Goal: Task Accomplishment & Management: Manage account settings

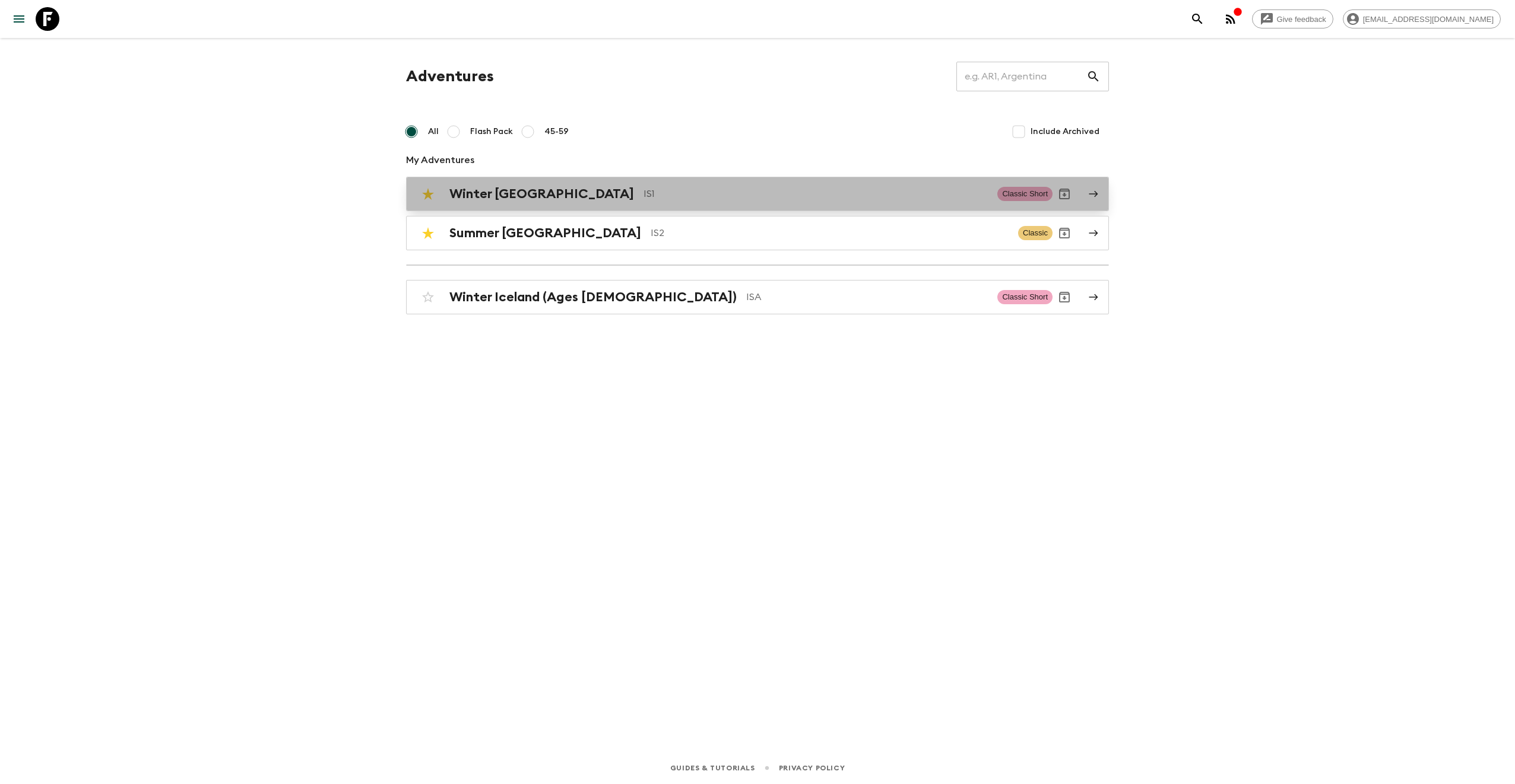
click at [644, 190] on p "IS1" at bounding box center [816, 194] width 344 height 14
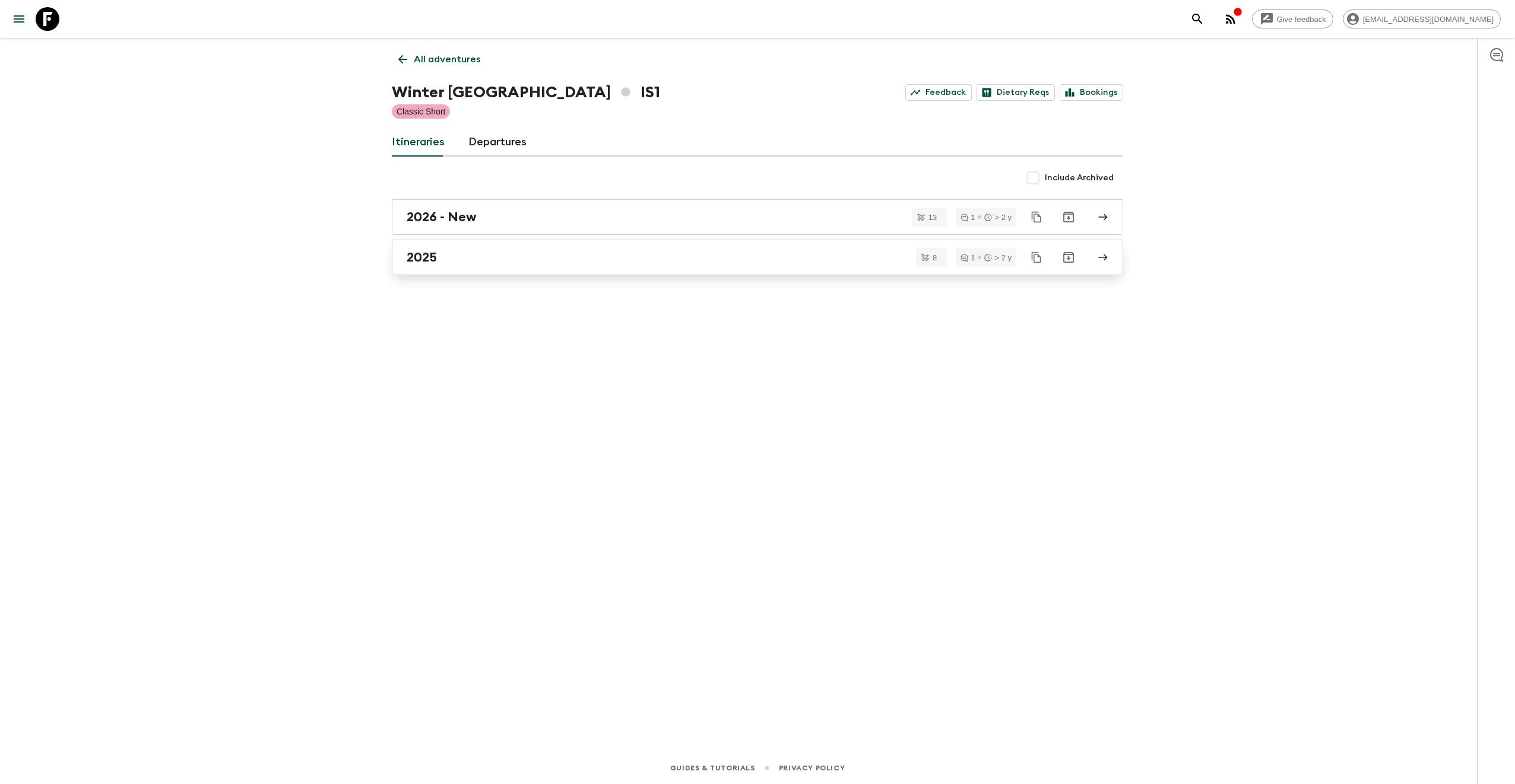
click at [484, 262] on div "2025" at bounding box center [746, 257] width 679 height 16
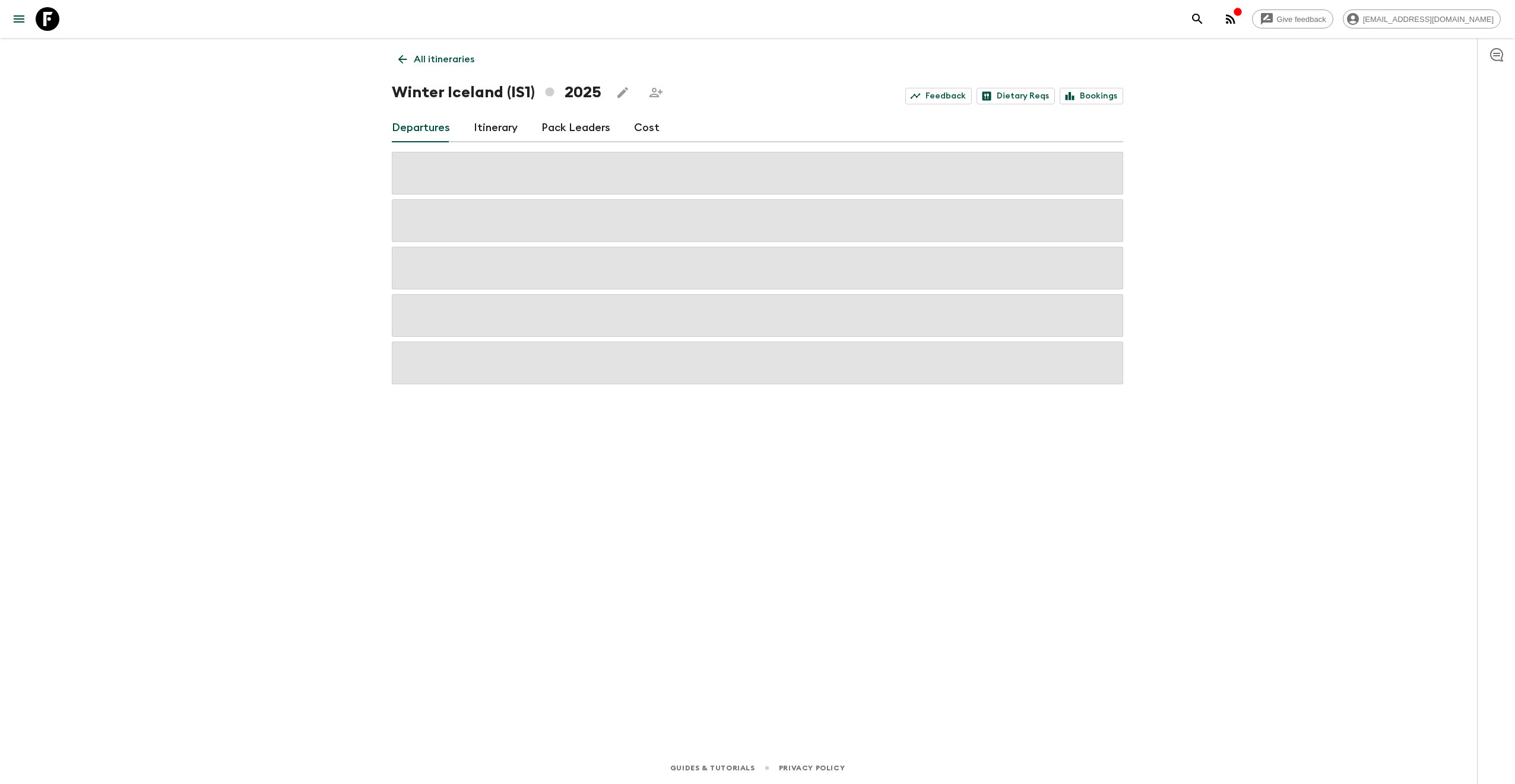
click at [334, 311] on div "Give feedback [EMAIL_ADDRESS][DOMAIN_NAME] All itineraries Winter [GEOGRAPHIC_D…" at bounding box center [758, 392] width 1515 height 784
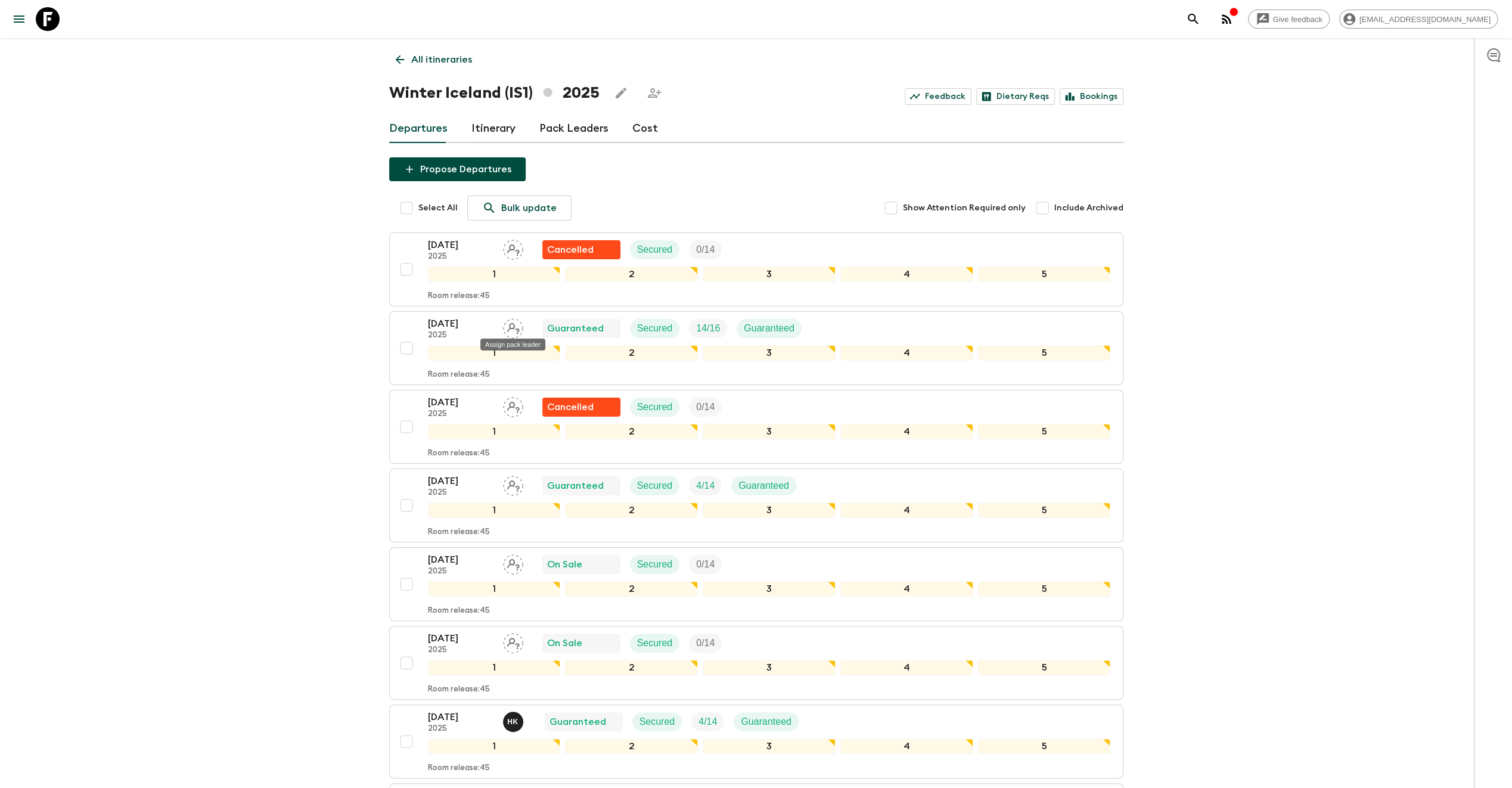
click at [513, 330] on div "Assign pack leader" at bounding box center [513, 341] width 67 height 22
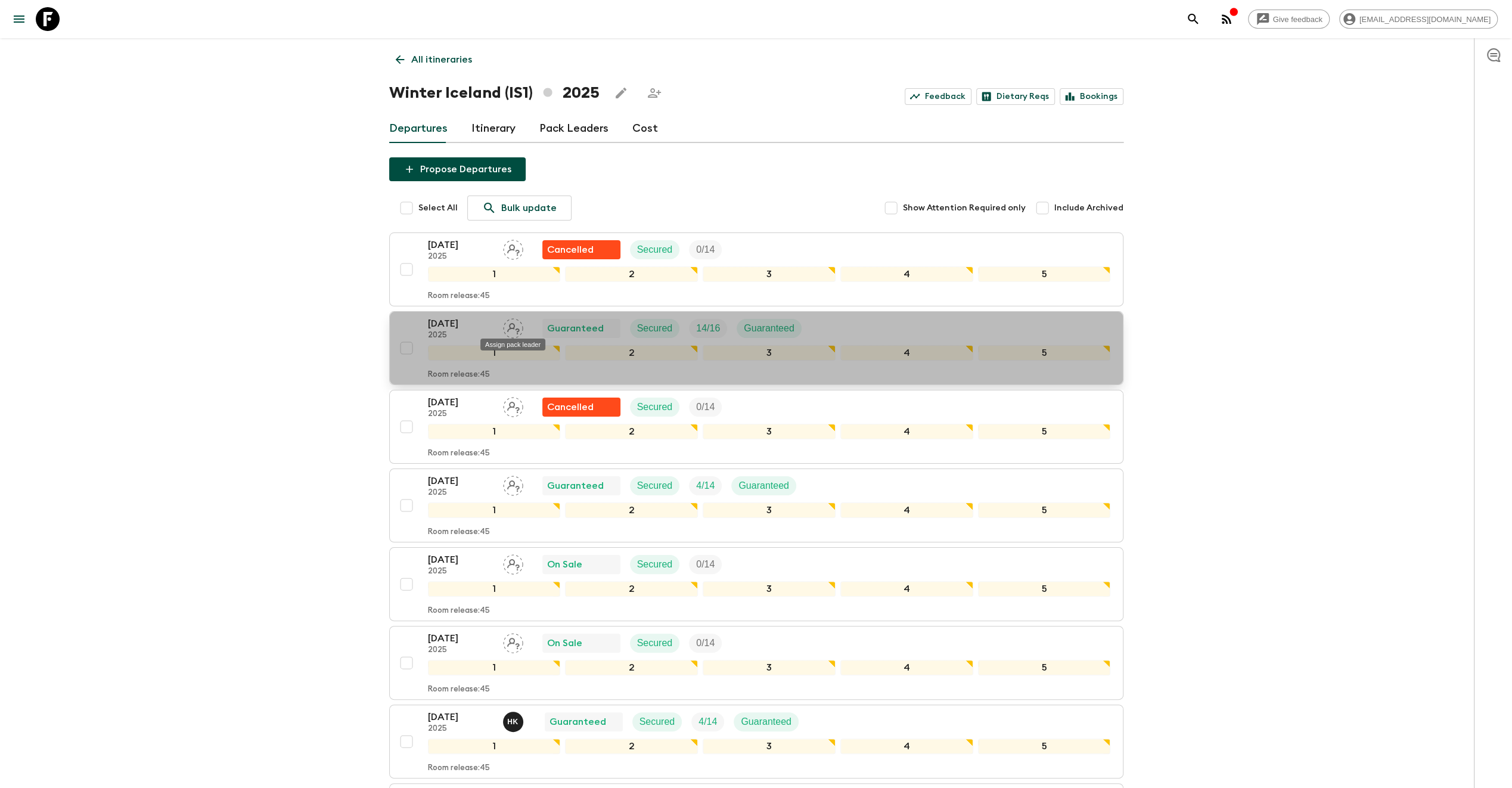
click at [512, 329] on body "Give feedback [EMAIL_ADDRESS][DOMAIN_NAME] All itineraries Winter [GEOGRAPHIC_D…" at bounding box center [756, 483] width 1512 height 966
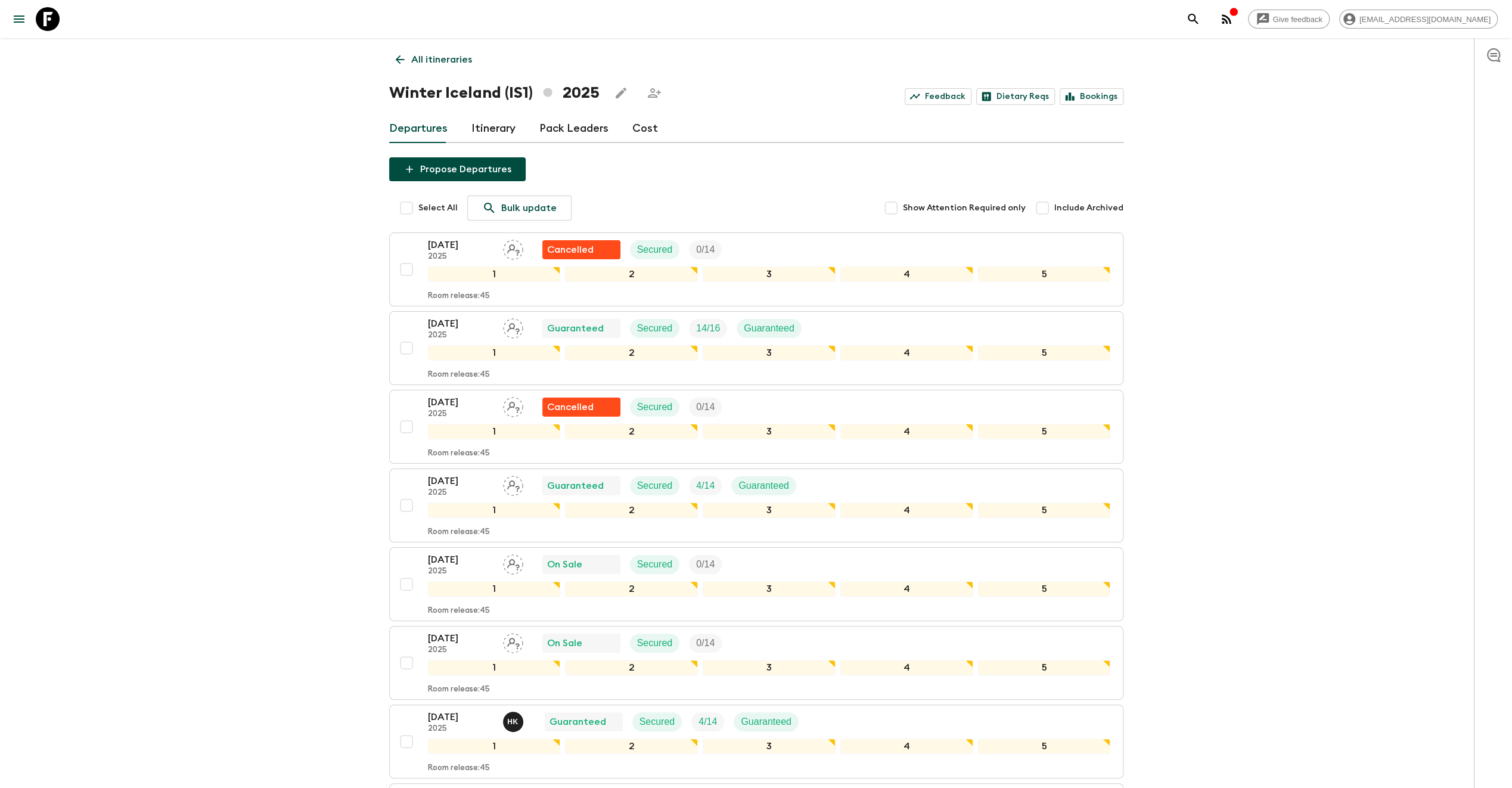
drag, startPoint x: 1322, startPoint y: 311, endPoint x: 1261, endPoint y: 310, distance: 61.0
click at [1319, 311] on div "Give feedback [EMAIL_ADDRESS][DOMAIN_NAME] All itineraries Winter [GEOGRAPHIC_D…" at bounding box center [756, 483] width 1512 height 966
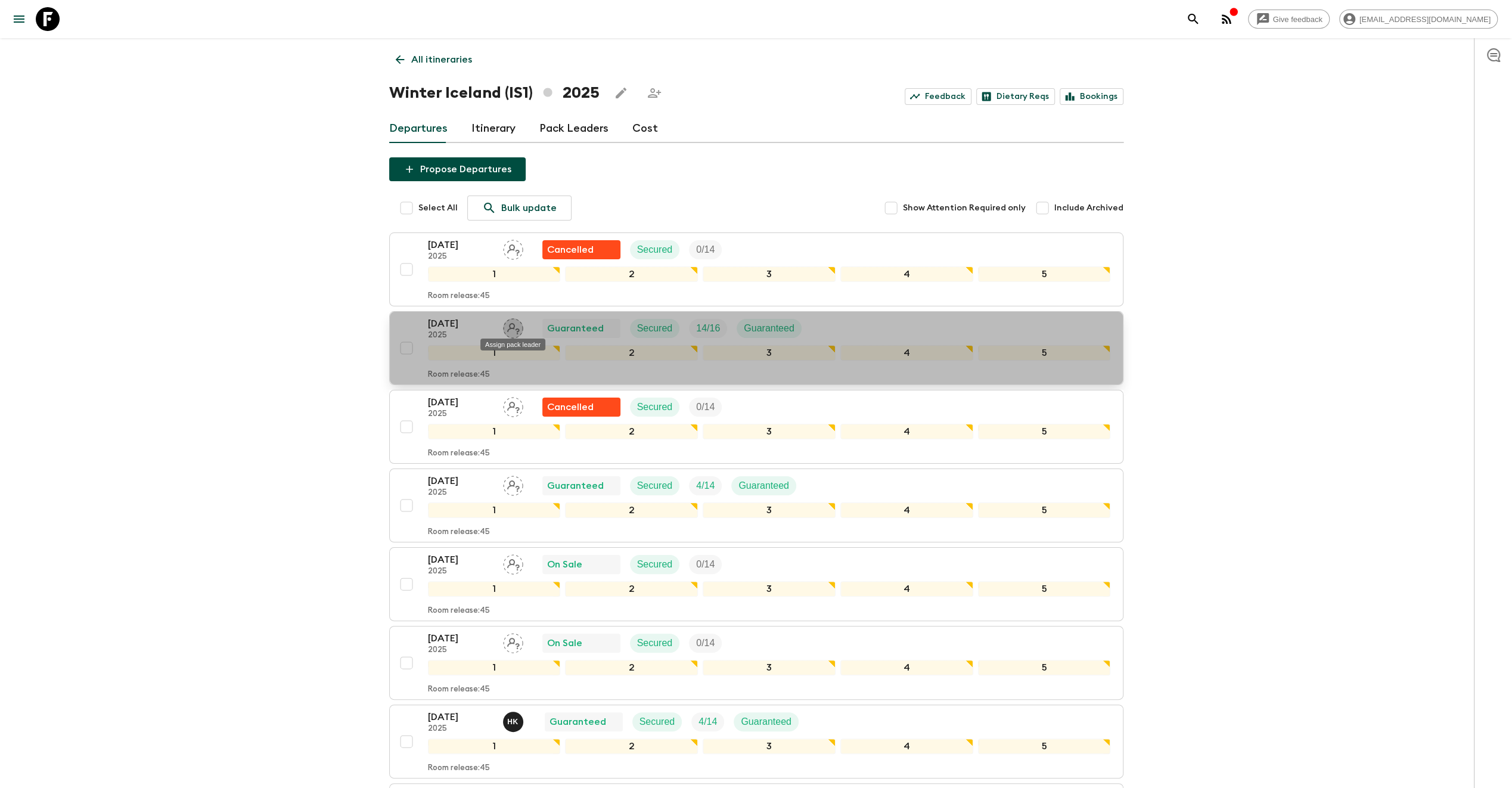
click at [510, 325] on icon "Assign pack leader" at bounding box center [513, 328] width 13 height 11
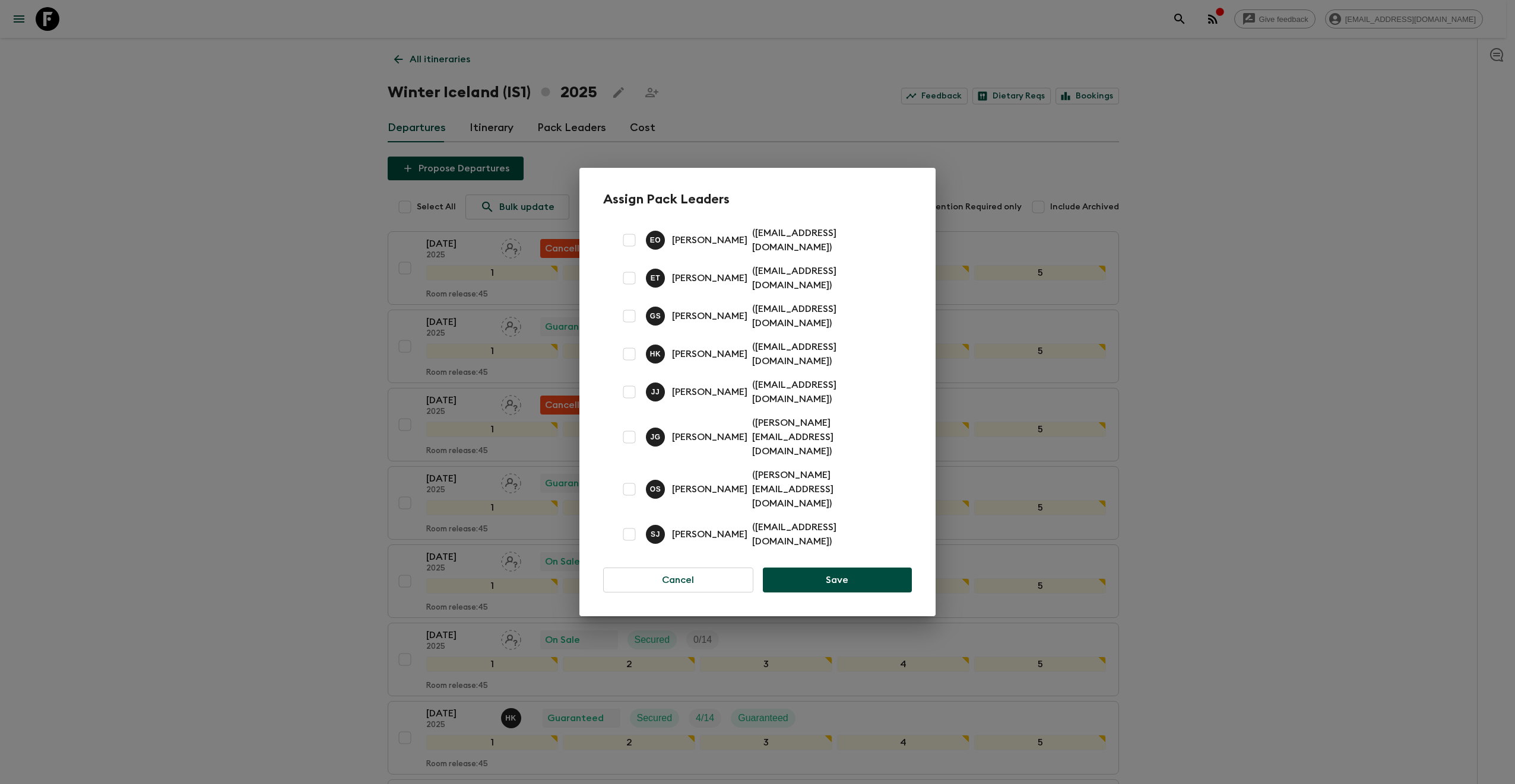
click at [597, 420] on div "Assign Pack Leaders E O [PERSON_NAME] ( [PERSON_NAME][EMAIL_ADDRESS][DOMAIN_NAM…" at bounding box center [757, 392] width 356 height 448
click at [631, 436] on input "checkbox" at bounding box center [629, 437] width 24 height 24
checkbox input "true"
click at [838, 568] on button "Save" at bounding box center [837, 581] width 149 height 25
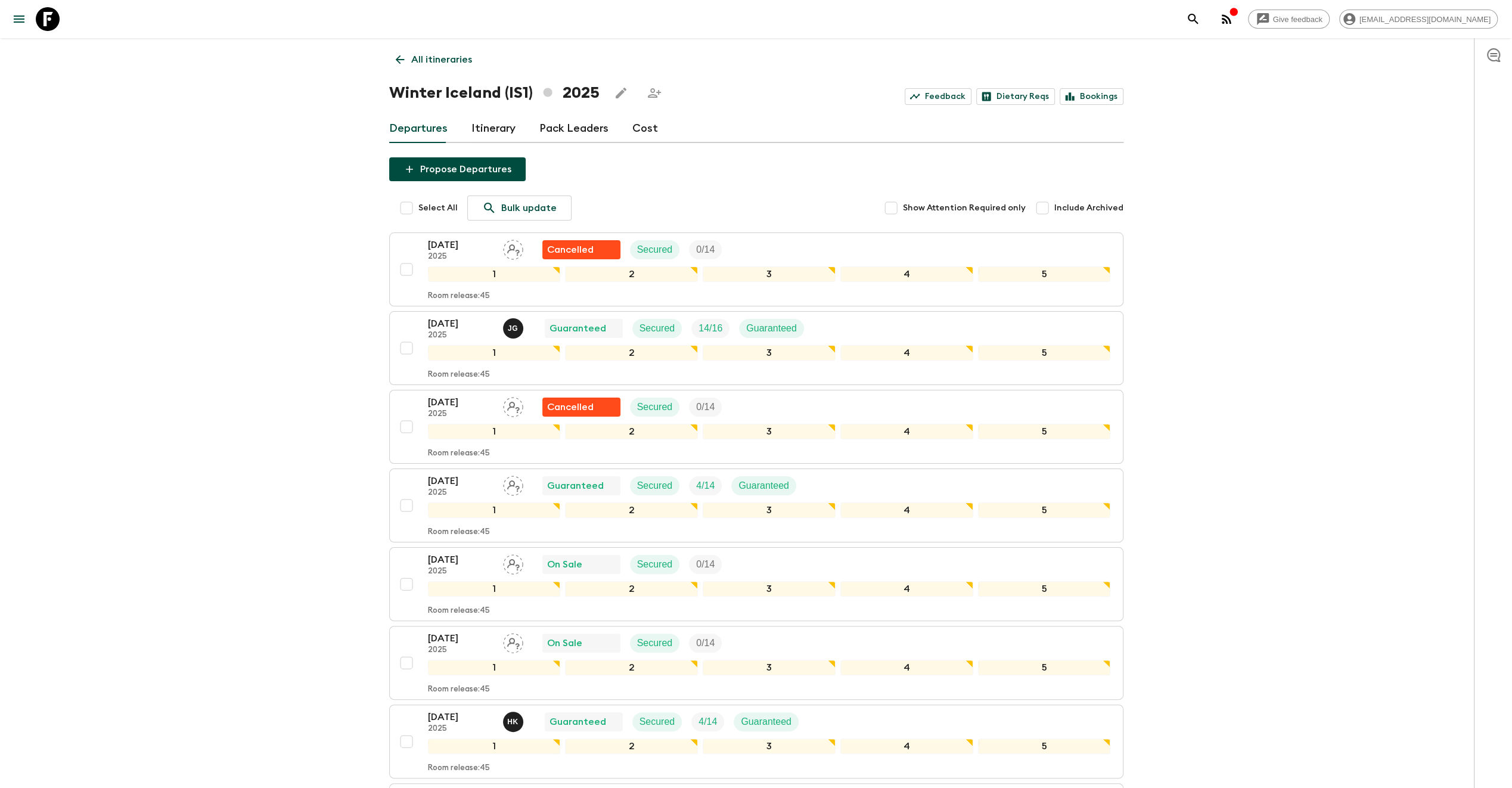
click at [429, 63] on p "All itineraries" at bounding box center [441, 60] width 61 height 14
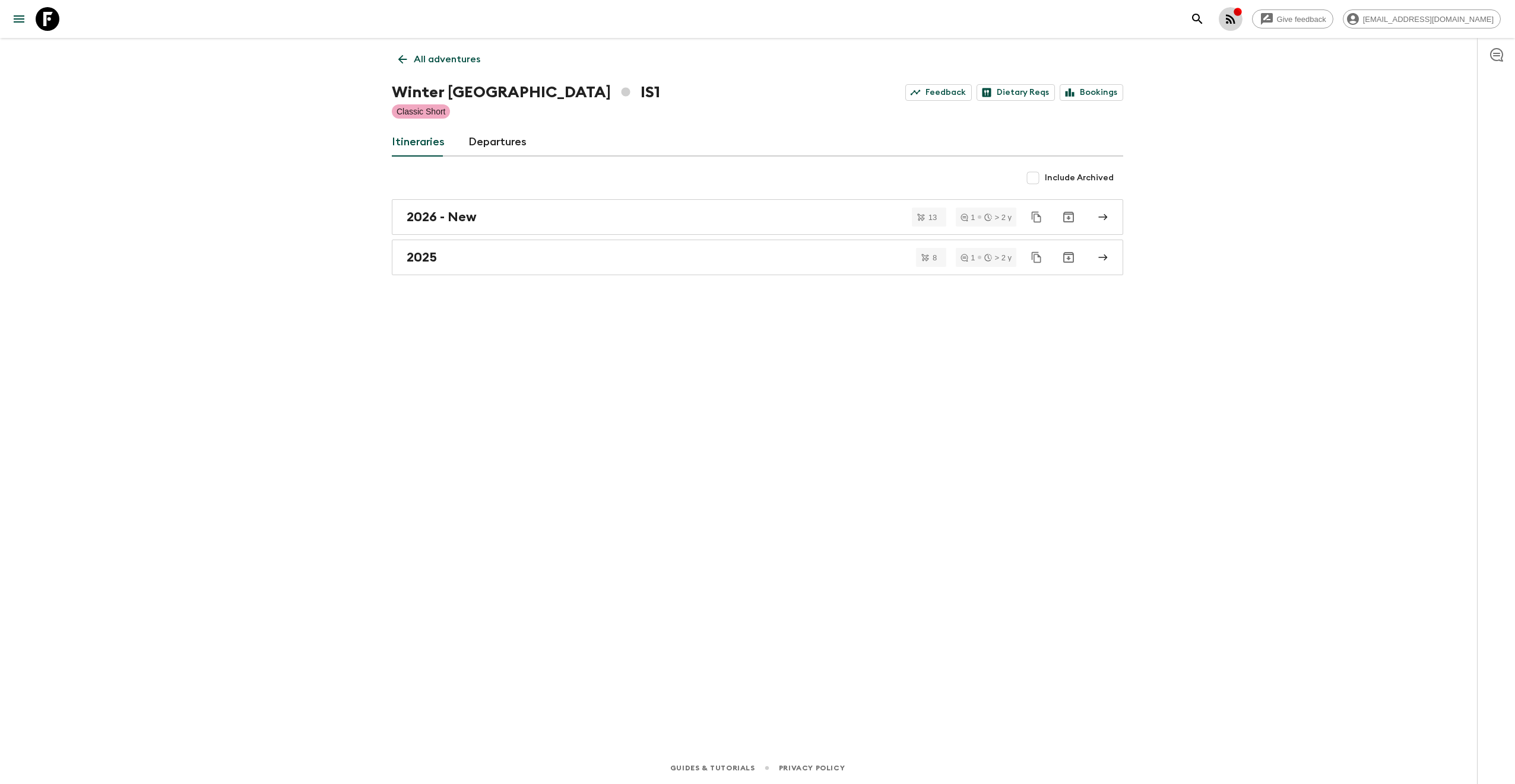
click at [1238, 20] on icon "button" at bounding box center [1231, 19] width 14 height 14
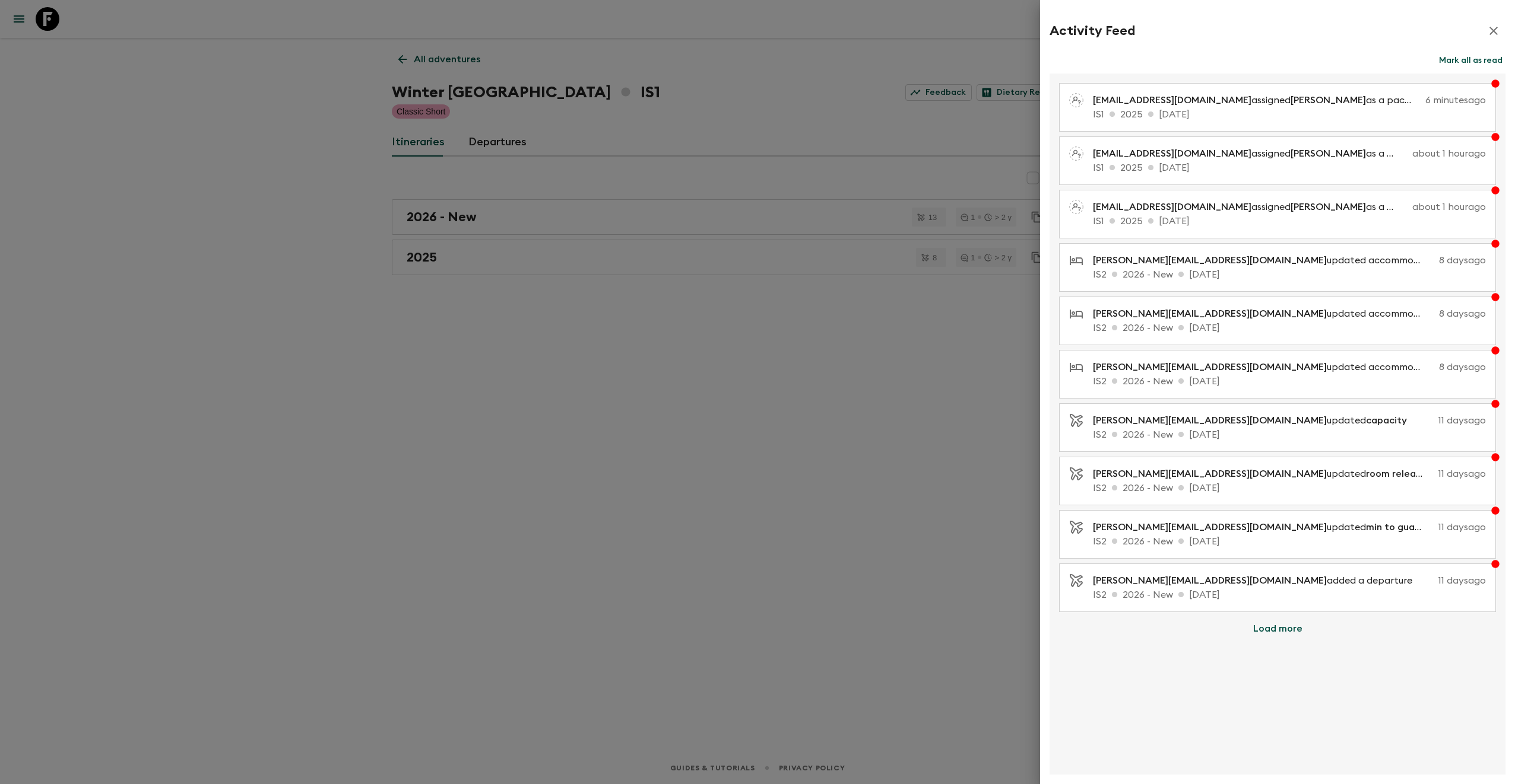
click at [1490, 30] on icon "button" at bounding box center [1493, 31] width 14 height 14
